Goal: Check status: Check status

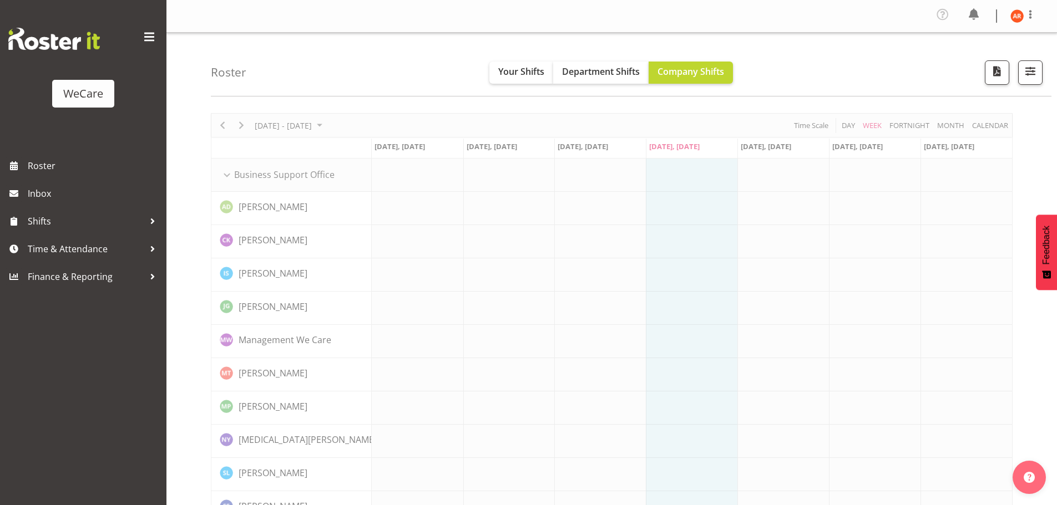
click at [509, 72] on span "Your Shifts" at bounding box center [521, 71] width 46 height 12
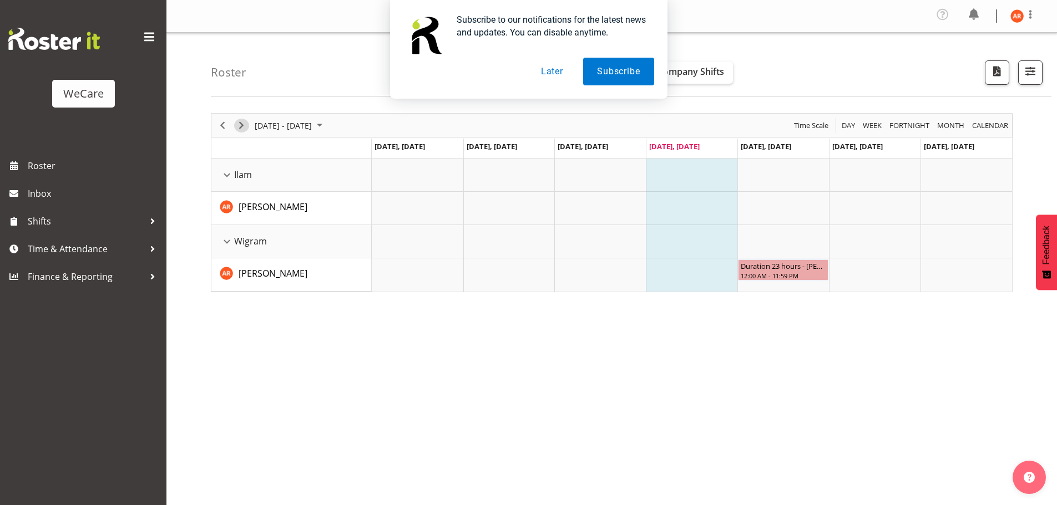
click at [246, 124] on span "Next" at bounding box center [241, 126] width 13 height 14
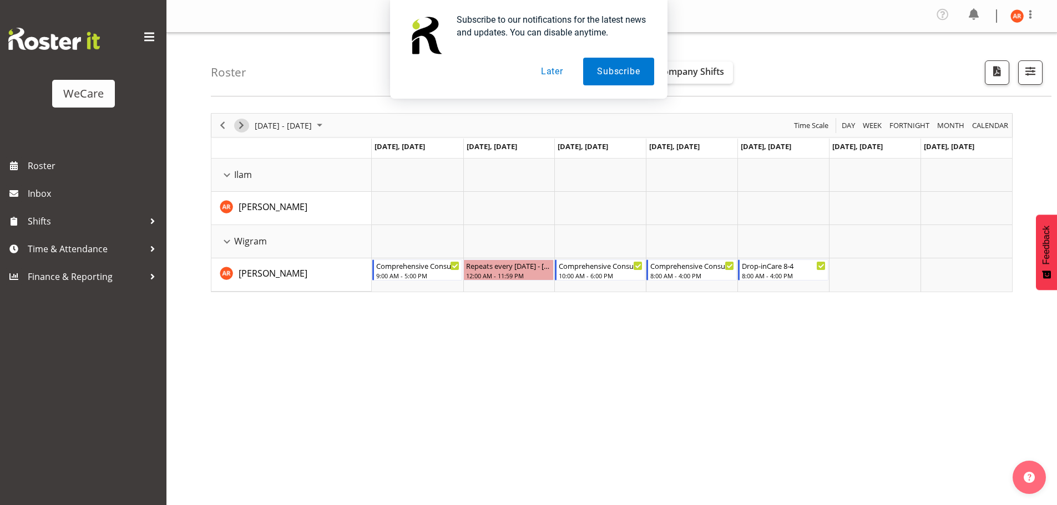
click at [246, 124] on span "Next" at bounding box center [241, 126] width 13 height 14
click at [240, 123] on span "Next" at bounding box center [241, 126] width 13 height 14
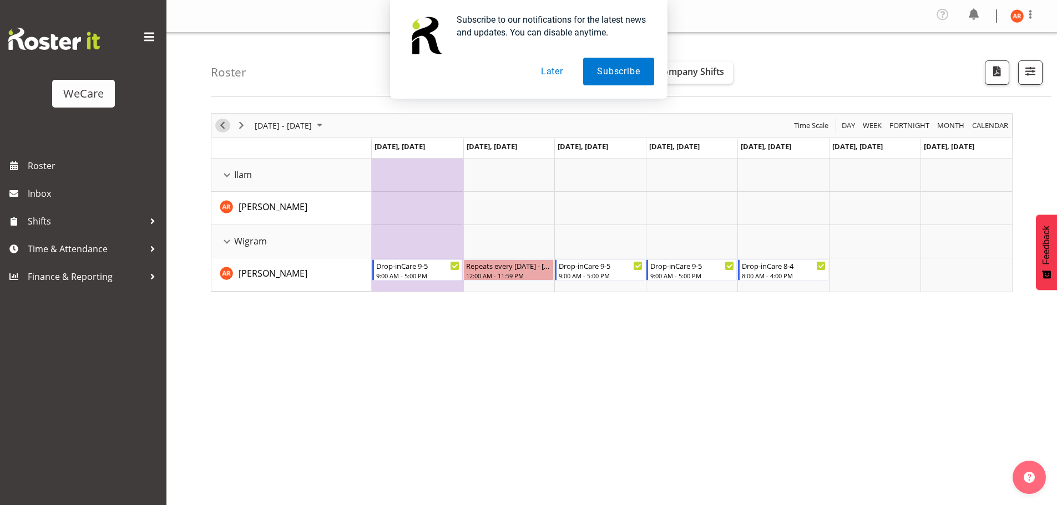
click at [221, 124] on span "Previous" at bounding box center [222, 126] width 13 height 14
